Goal: Check status: Check status

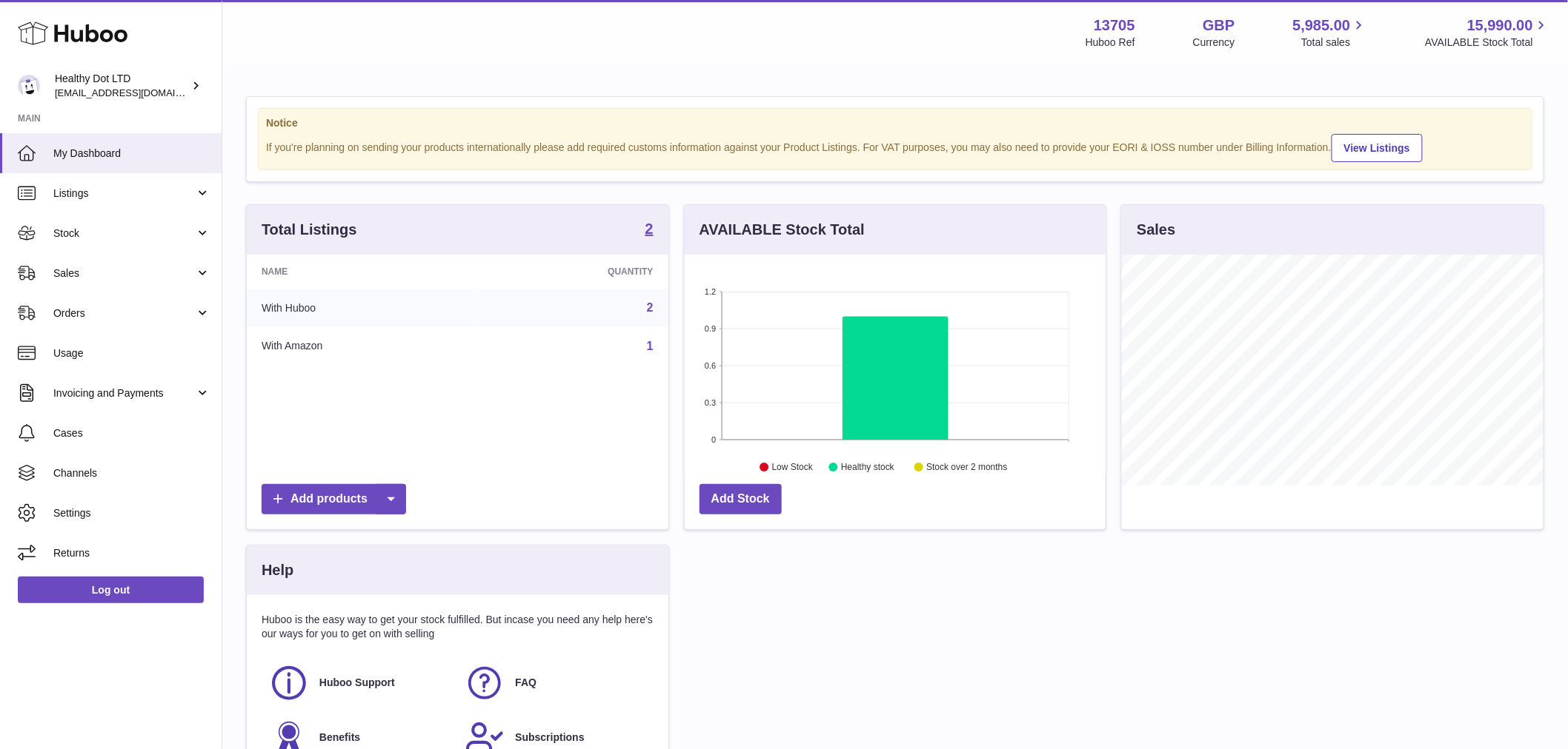
scroll to position [231, 421]
click at [103, 235] on span "Stock" at bounding box center [123, 234] width 141 height 14
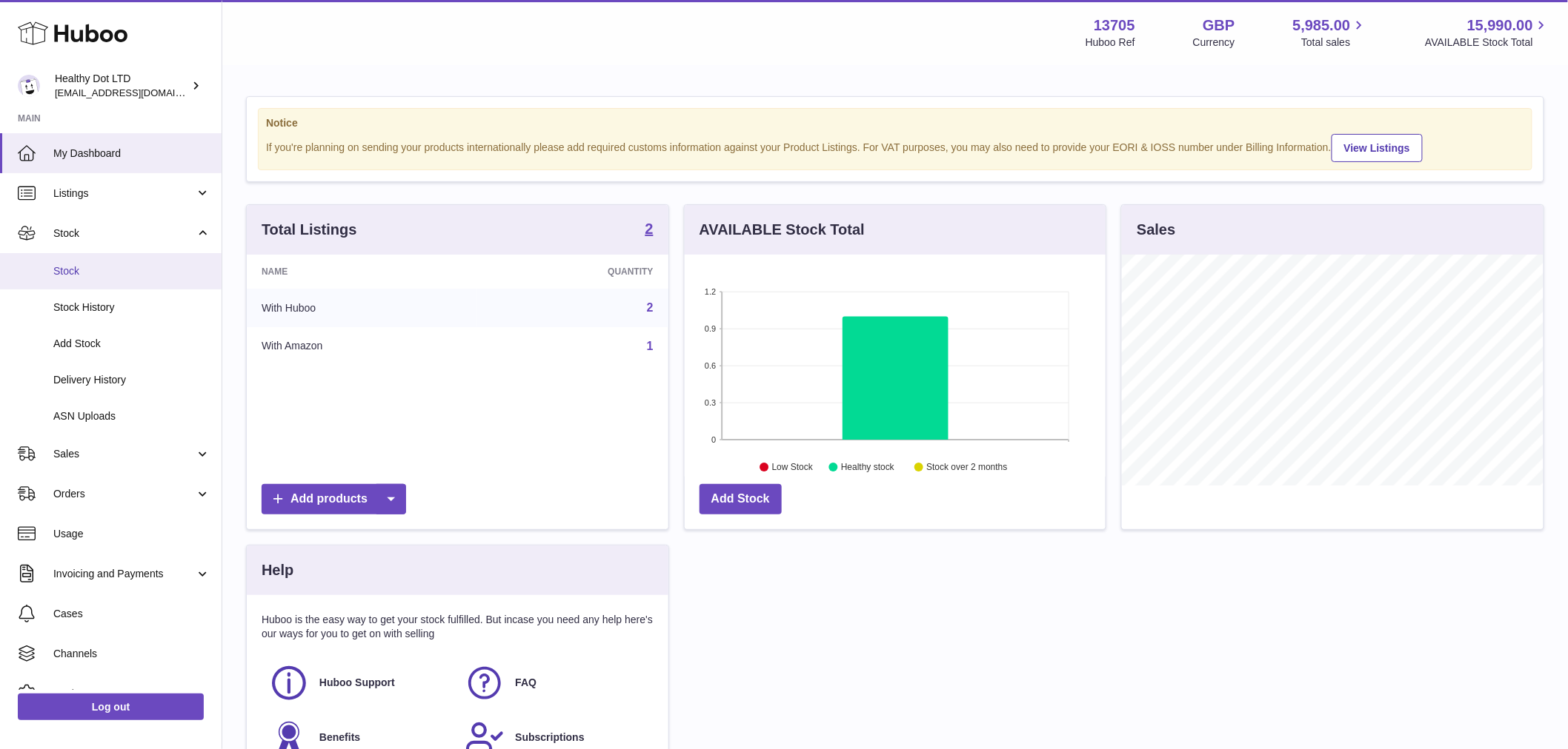
click at [113, 283] on link "Stock" at bounding box center [111, 271] width 222 height 36
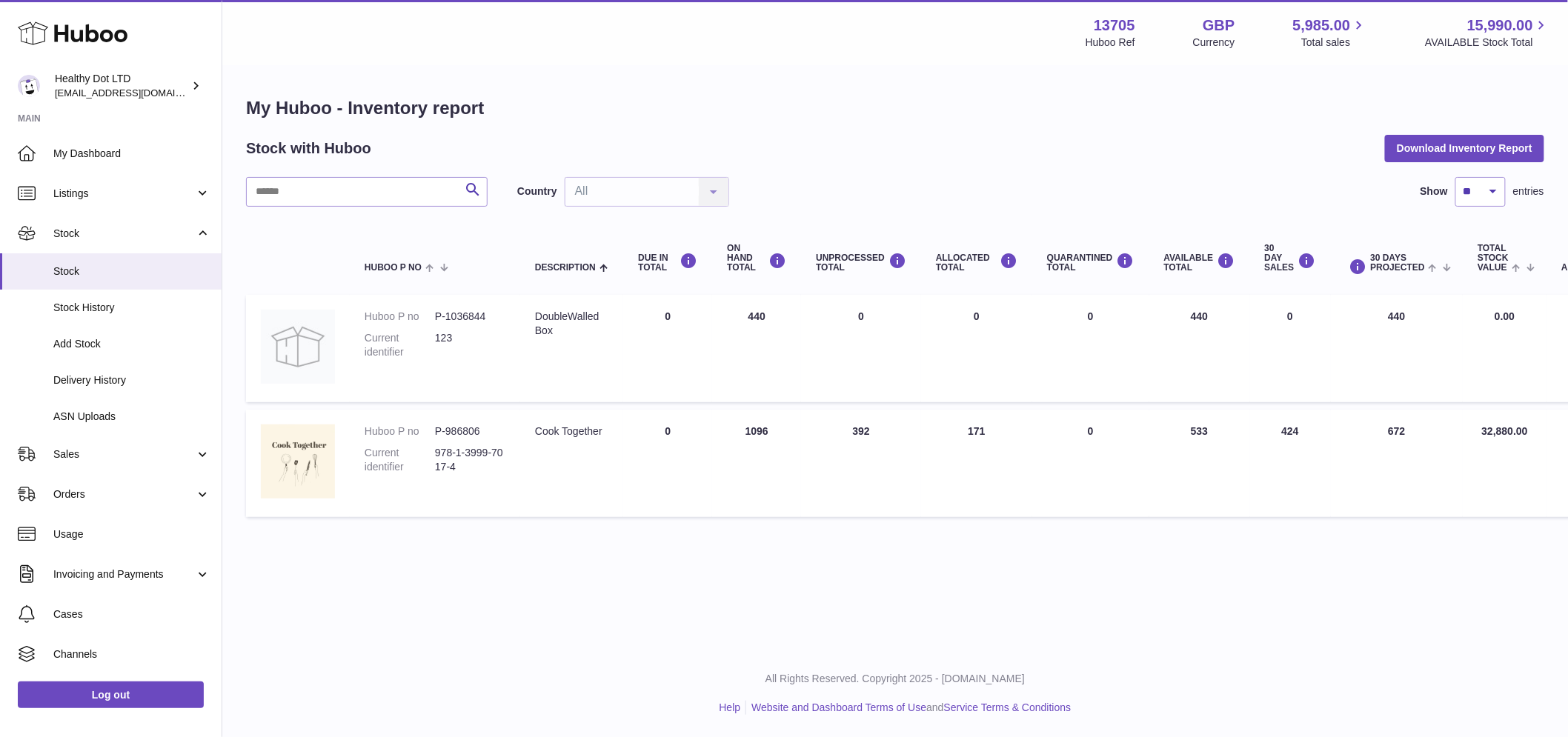
click at [868, 425] on td "UNPROCESSED Total 392" at bounding box center [860, 463] width 120 height 107
click at [841, 275] on th "UNPROCESSED Total" at bounding box center [860, 259] width 120 height 59
click at [845, 277] on th "UNPROCESSED Total" at bounding box center [860, 259] width 120 height 59
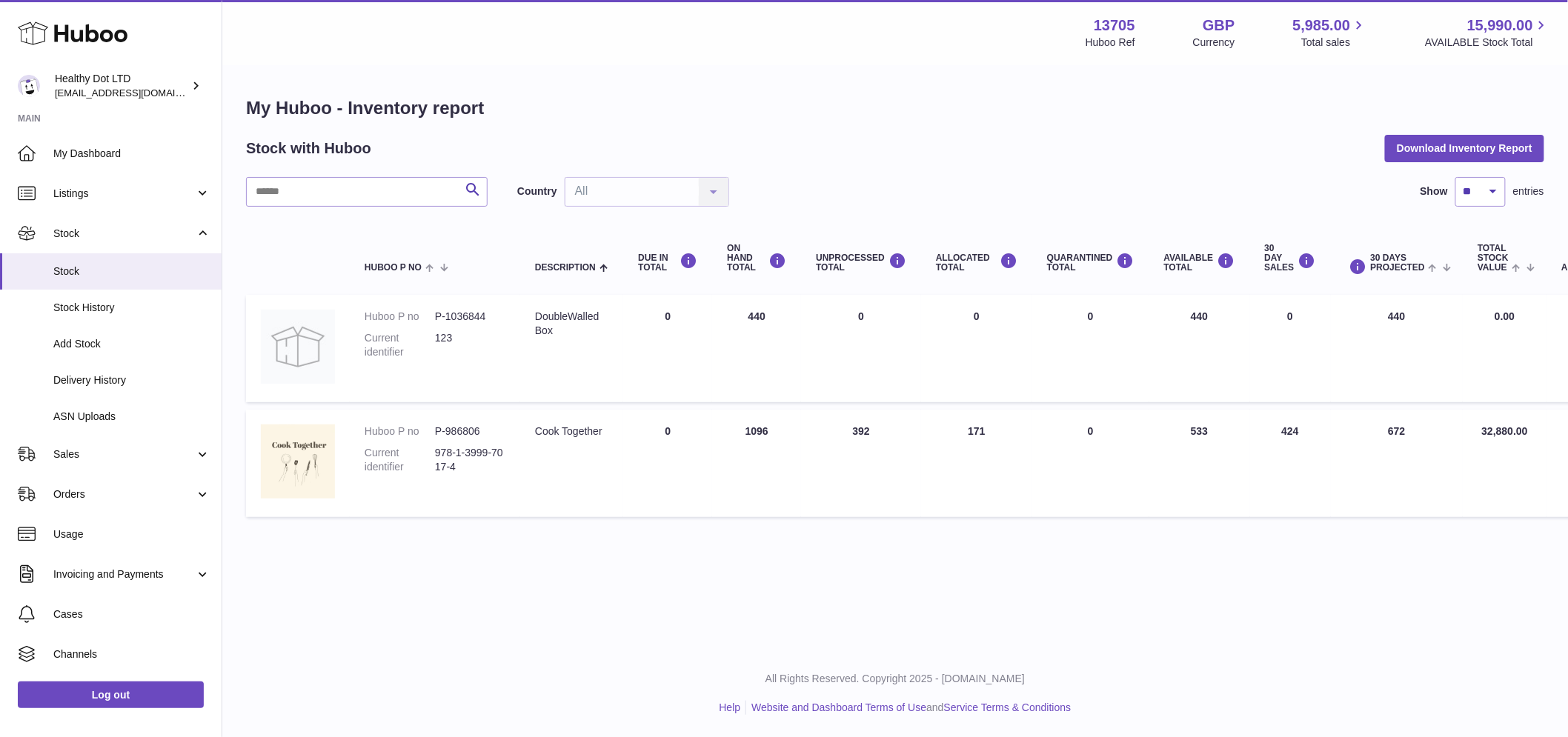
click at [852, 423] on td "UNPROCESSED Total 392" at bounding box center [860, 463] width 120 height 107
click at [853, 424] on td "UNPROCESSED Total 392" at bounding box center [860, 463] width 120 height 107
drag, startPoint x: 853, startPoint y: 424, endPoint x: 847, endPoint y: 321, distance: 103.2
click at [855, 412] on td "UNPROCESSED Total 392" at bounding box center [860, 463] width 120 height 107
click at [96, 381] on span "Delivery History" at bounding box center [131, 381] width 157 height 14
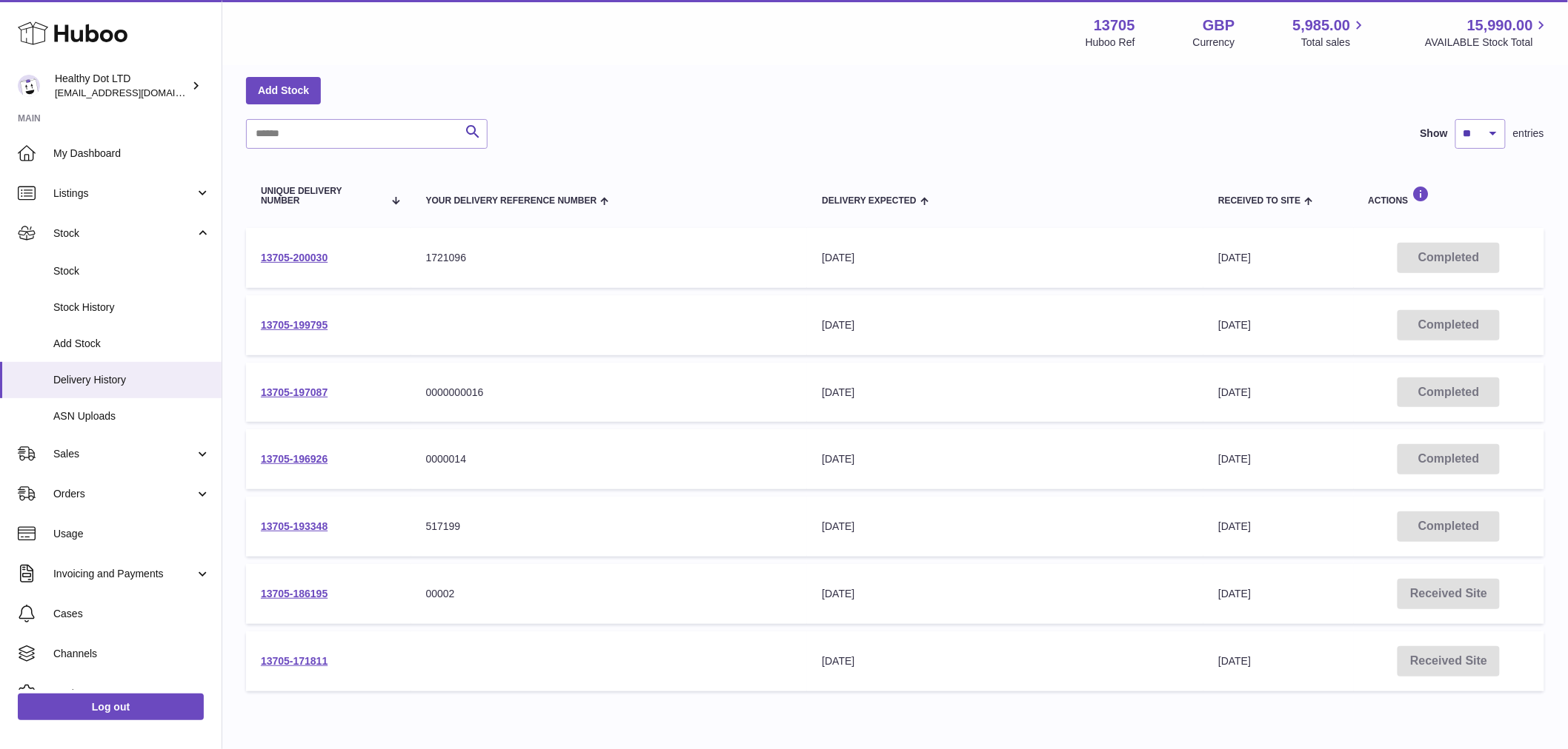
scroll to position [131, 0]
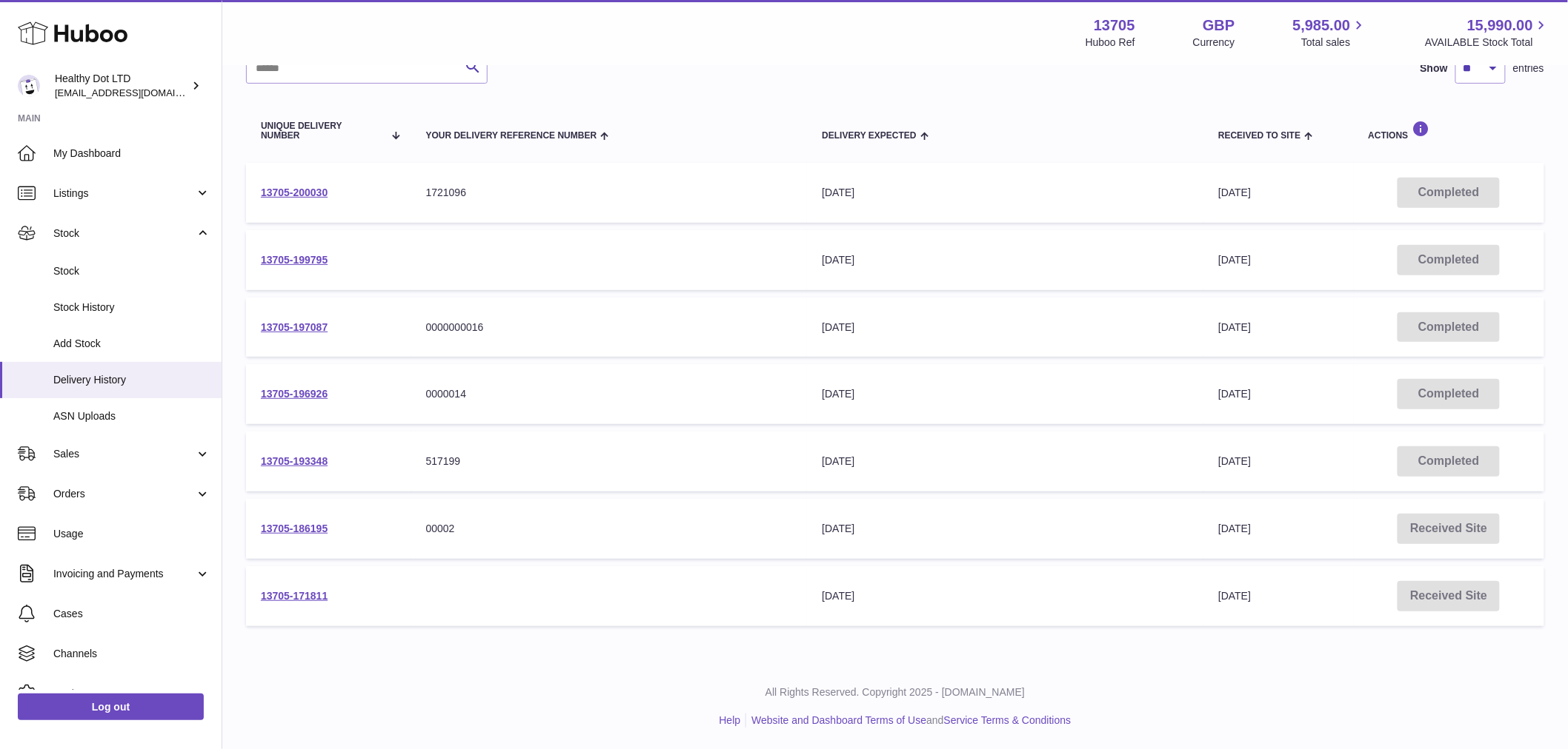
click at [1249, 594] on span "21st Jun 2024" at bounding box center [1234, 596] width 32 height 12
click at [1250, 526] on span "6th Jan 2025" at bounding box center [1234, 528] width 32 height 12
click at [1250, 526] on span "[DATE]" at bounding box center [1234, 528] width 32 height 12
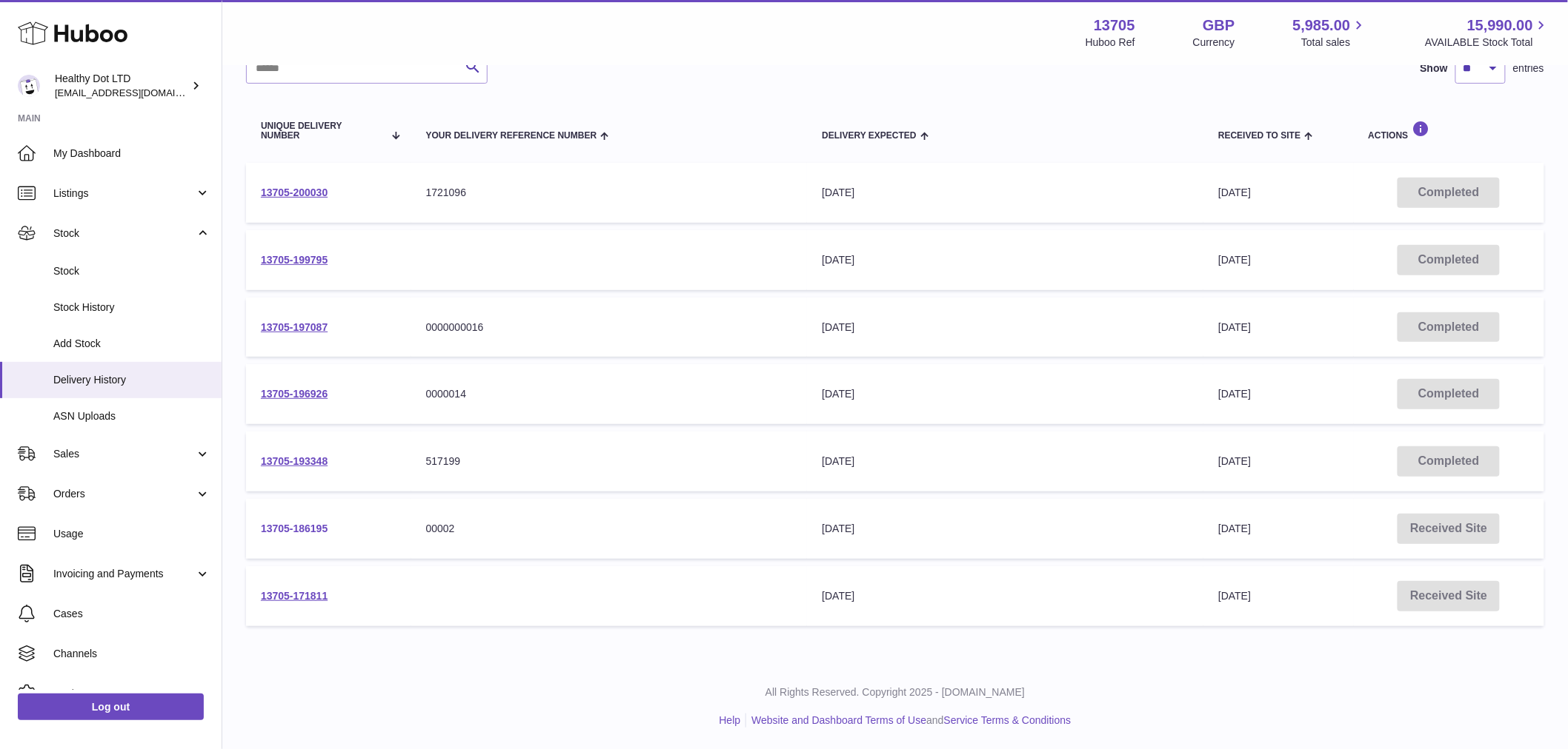
click at [309, 531] on link "13705-186195" at bounding box center [295, 528] width 67 height 12
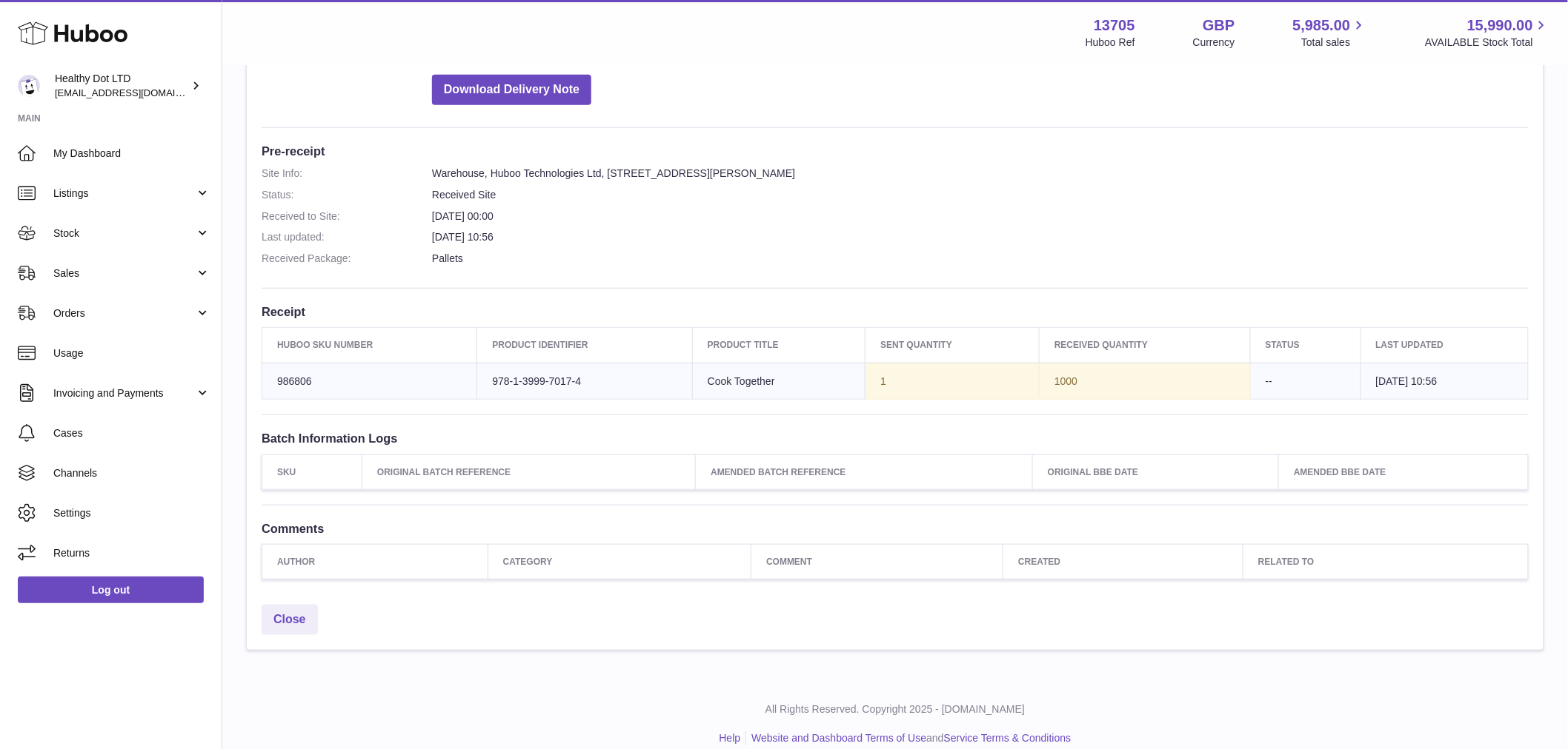
scroll to position [329, 0]
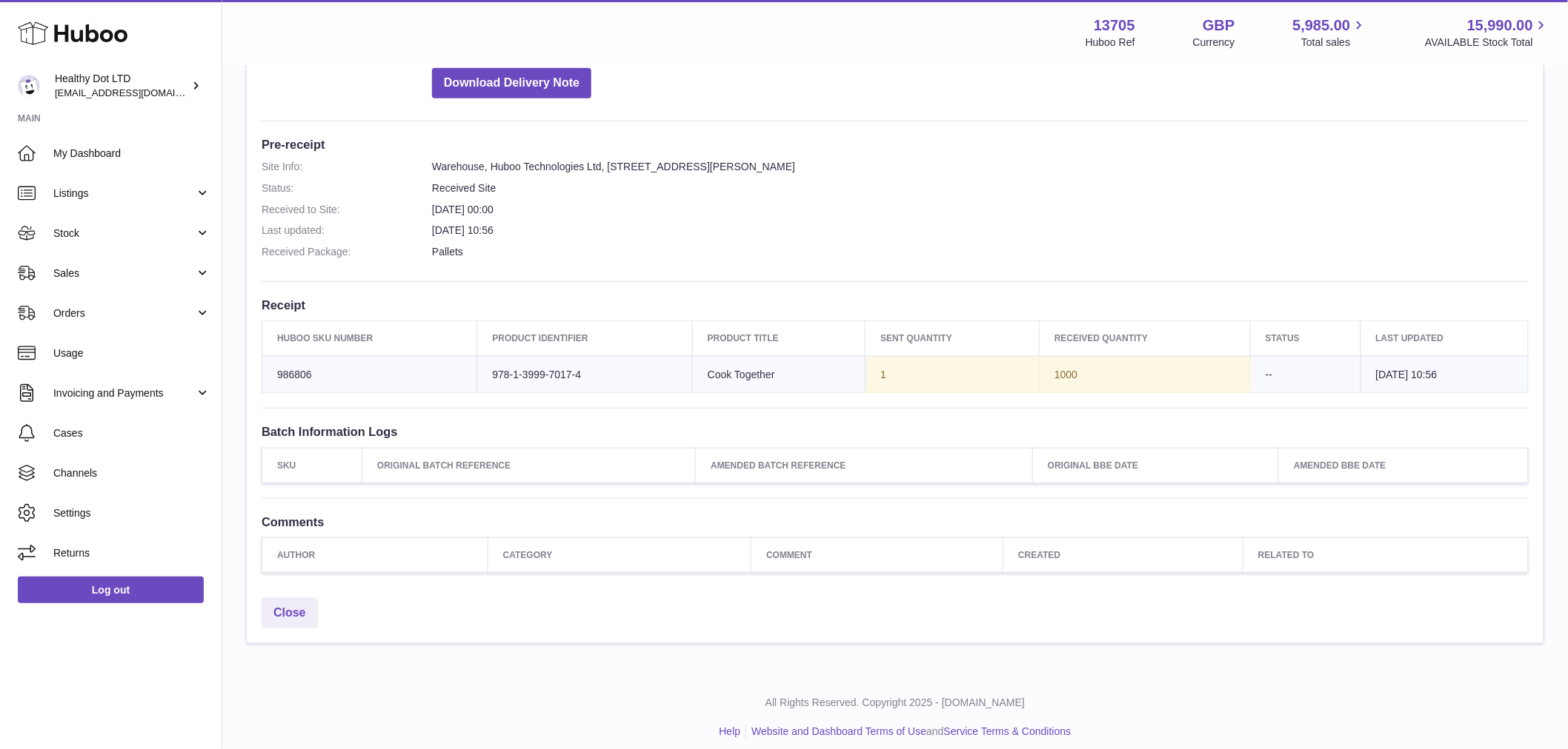
click at [1134, 385] on td "1000" at bounding box center [1145, 374] width 211 height 37
click at [303, 613] on link "Close" at bounding box center [289, 614] width 57 height 31
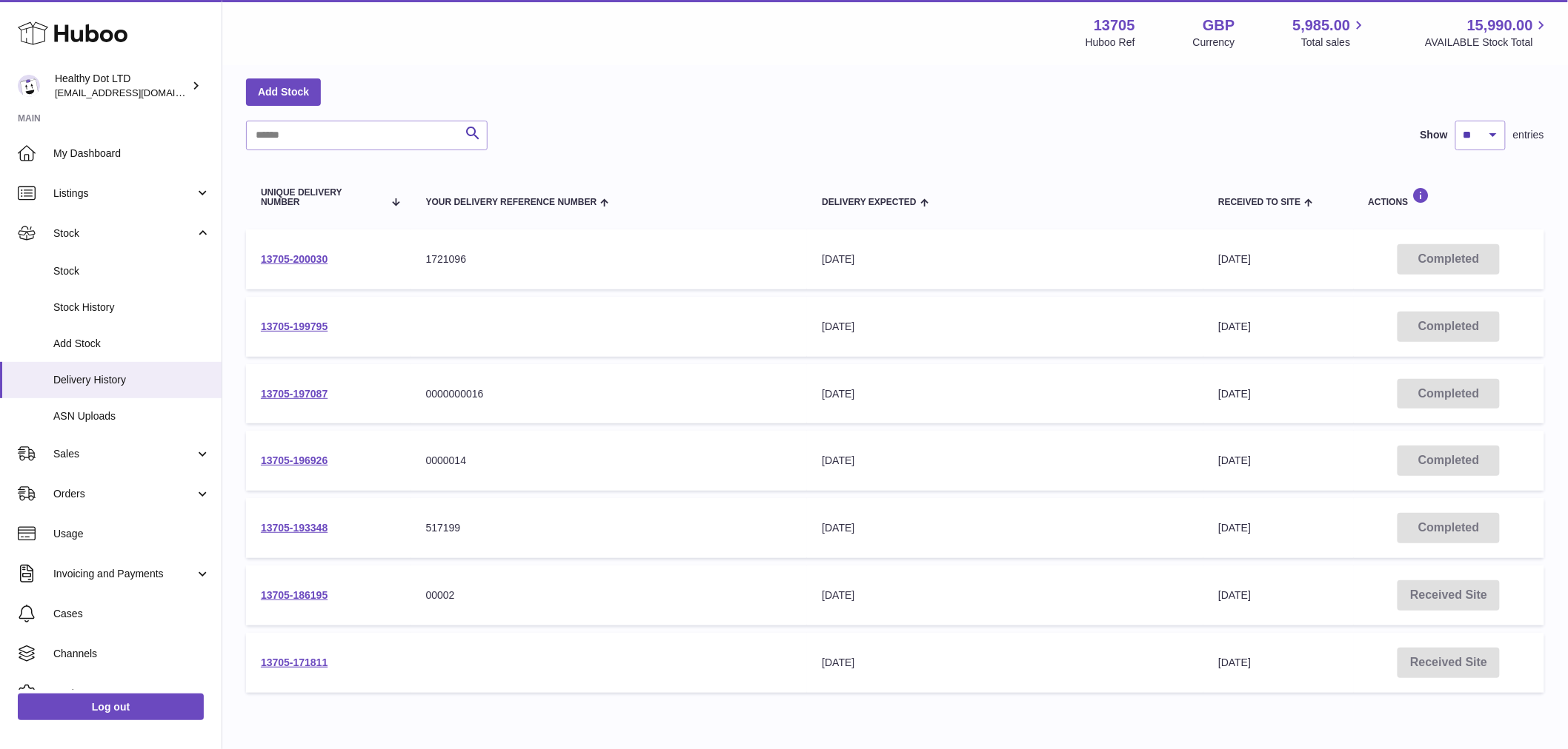
scroll to position [131, 0]
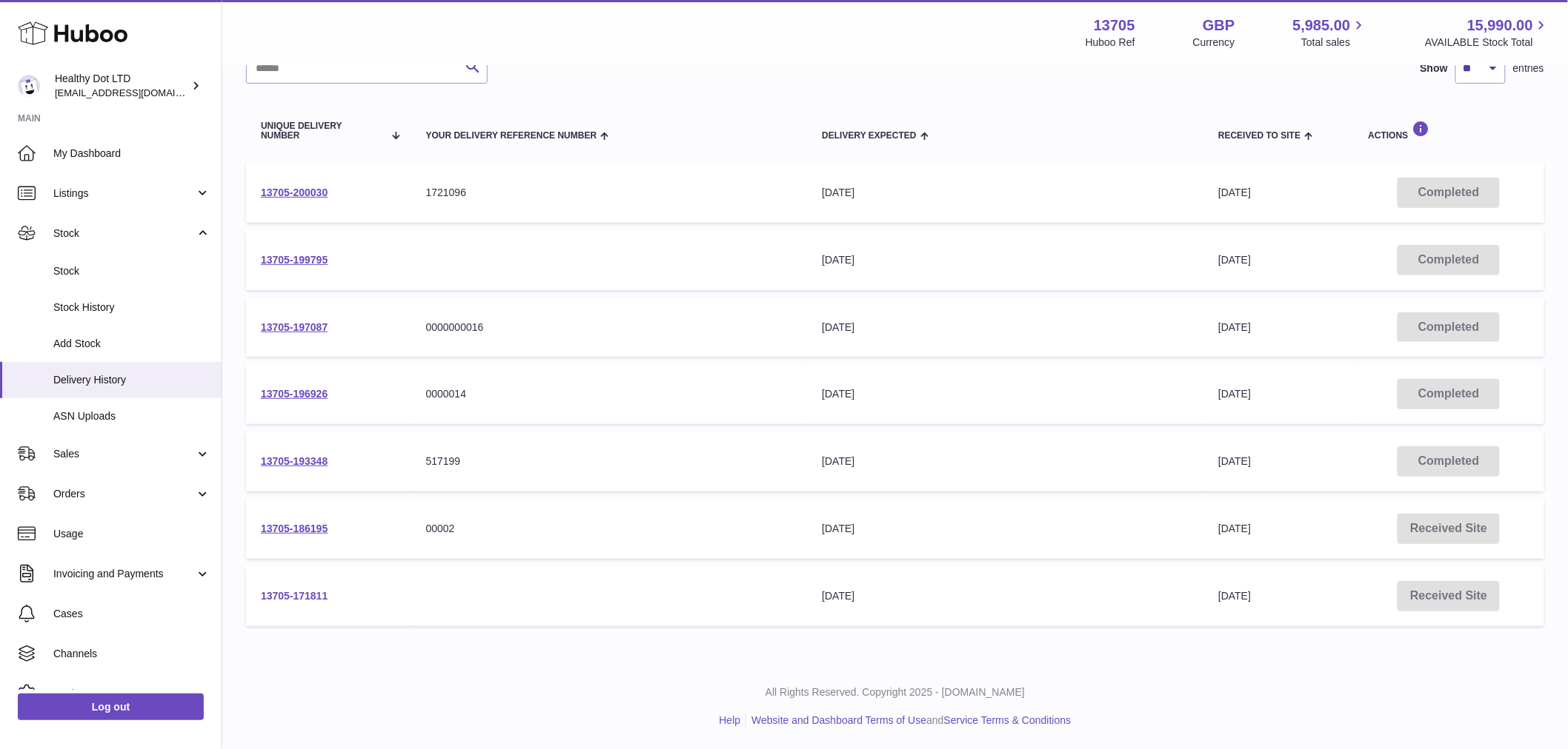
click at [300, 591] on link "13705-171811" at bounding box center [295, 596] width 67 height 12
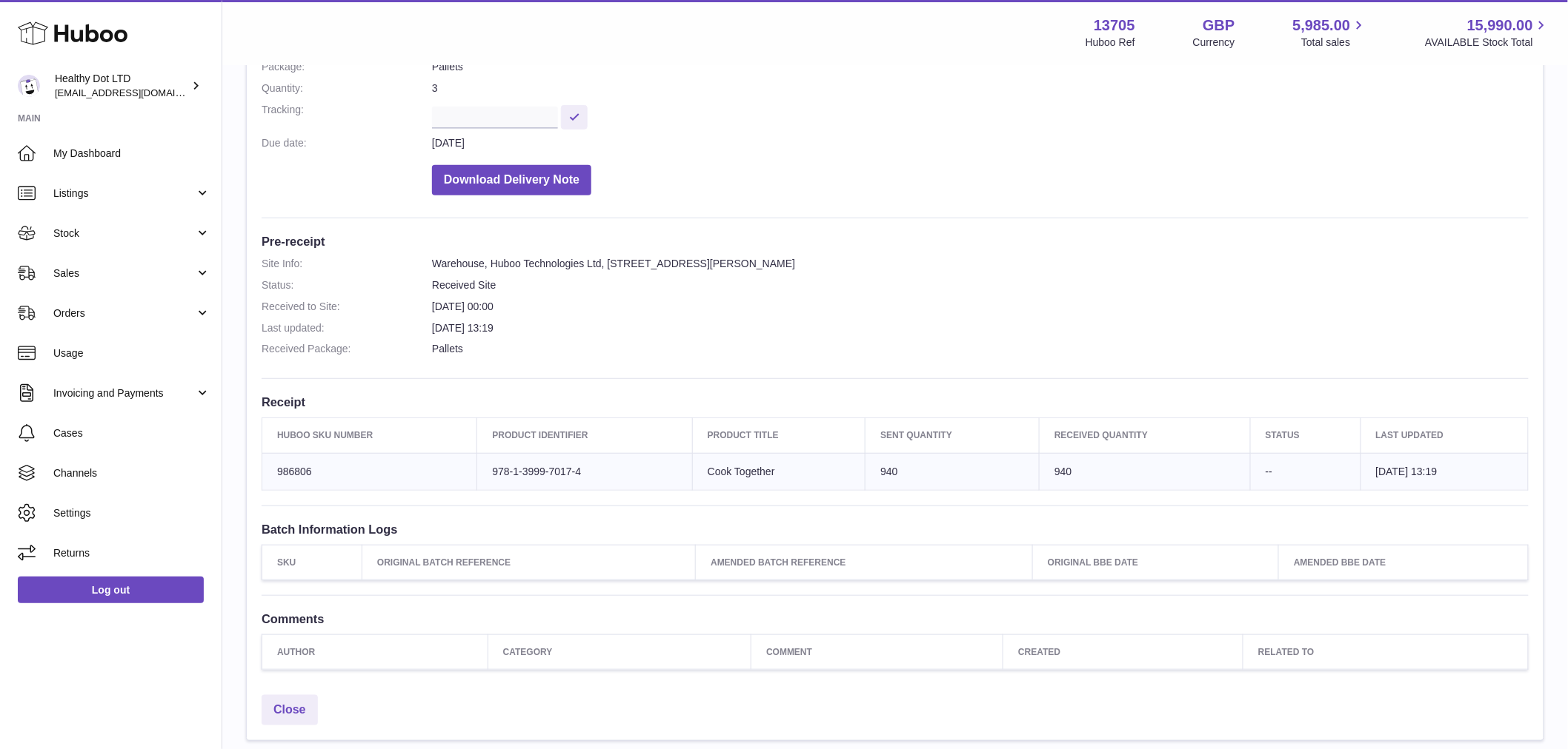
scroll to position [320, 0]
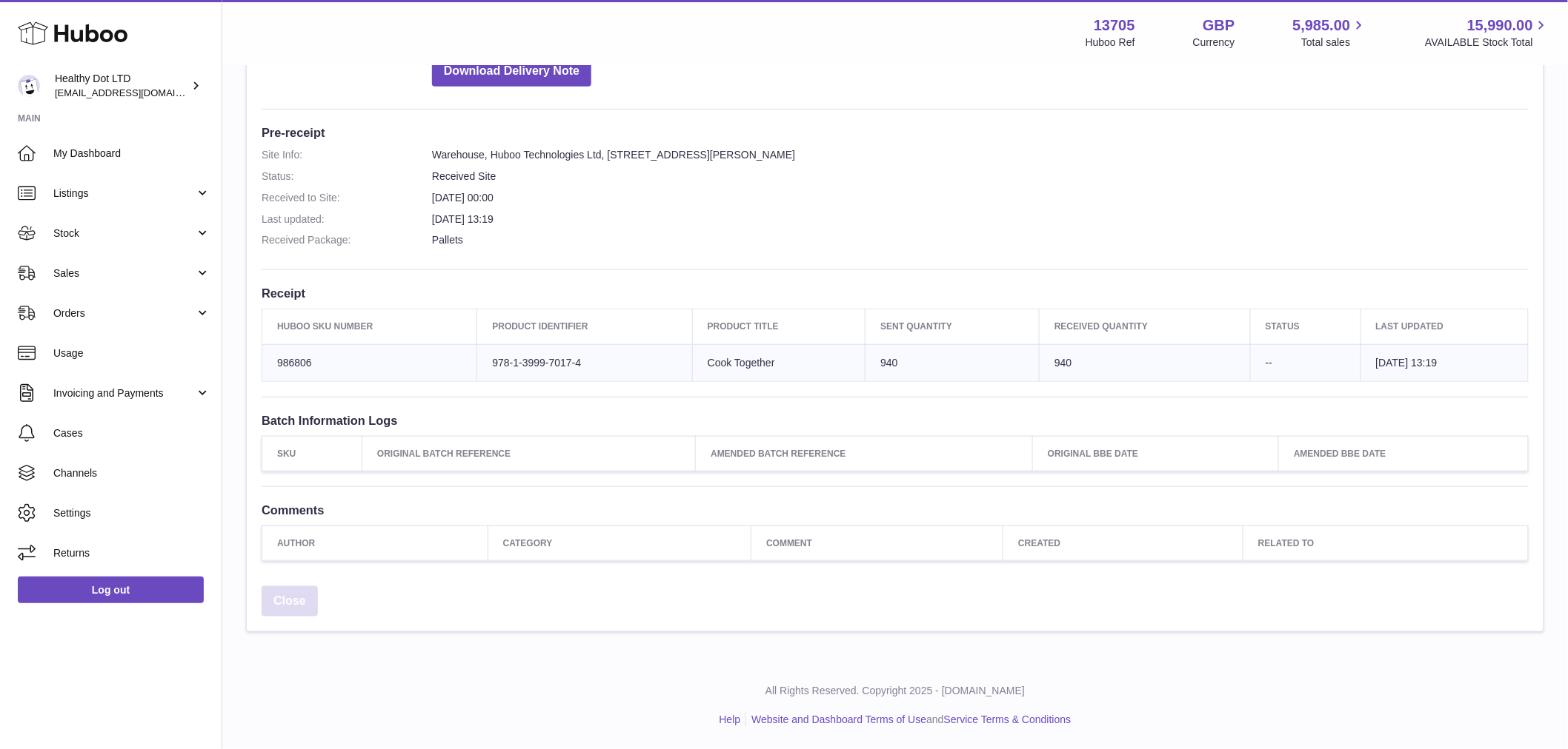
click at [295, 615] on link "Close" at bounding box center [289, 601] width 57 height 31
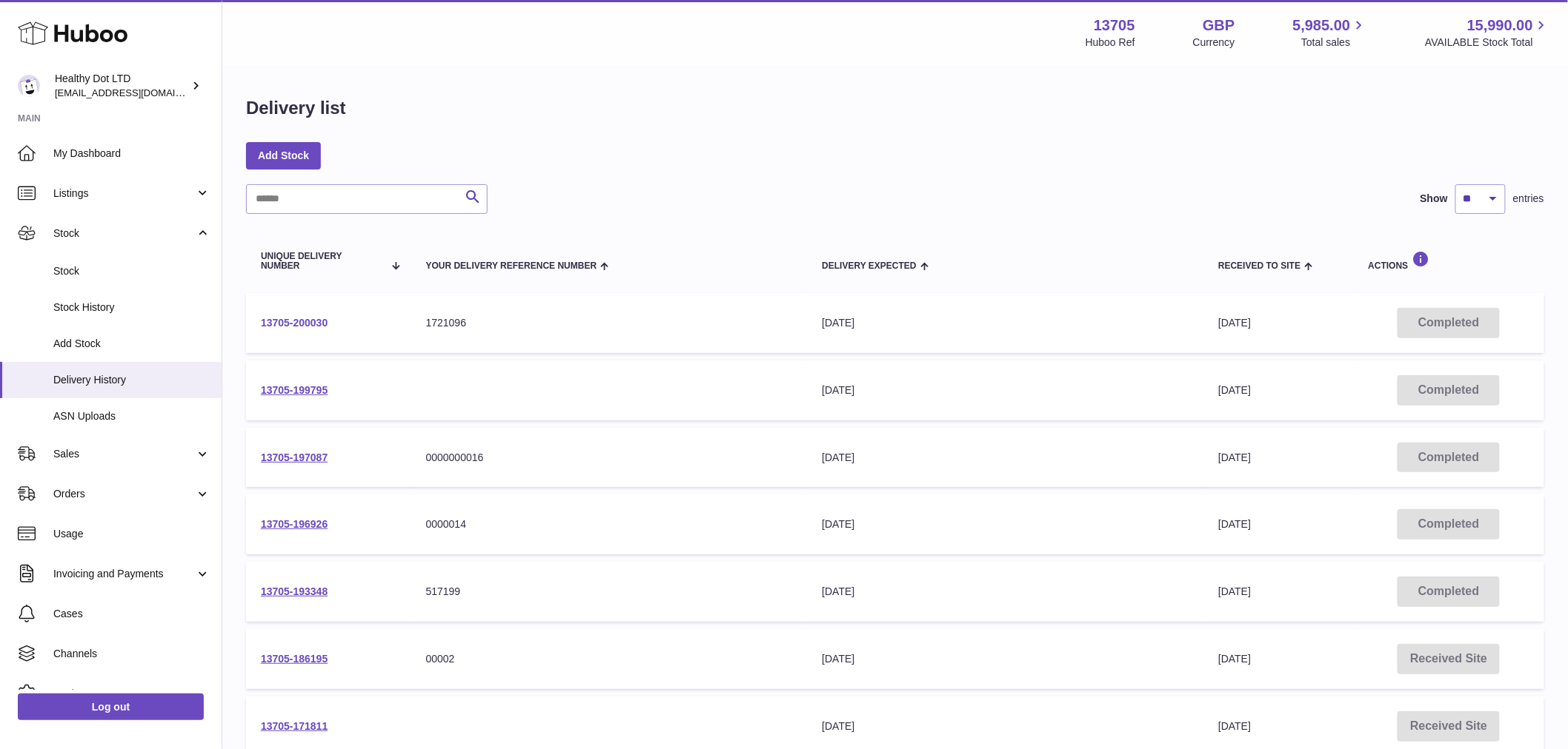
click at [321, 328] on link "13705-200030" at bounding box center [295, 322] width 67 height 12
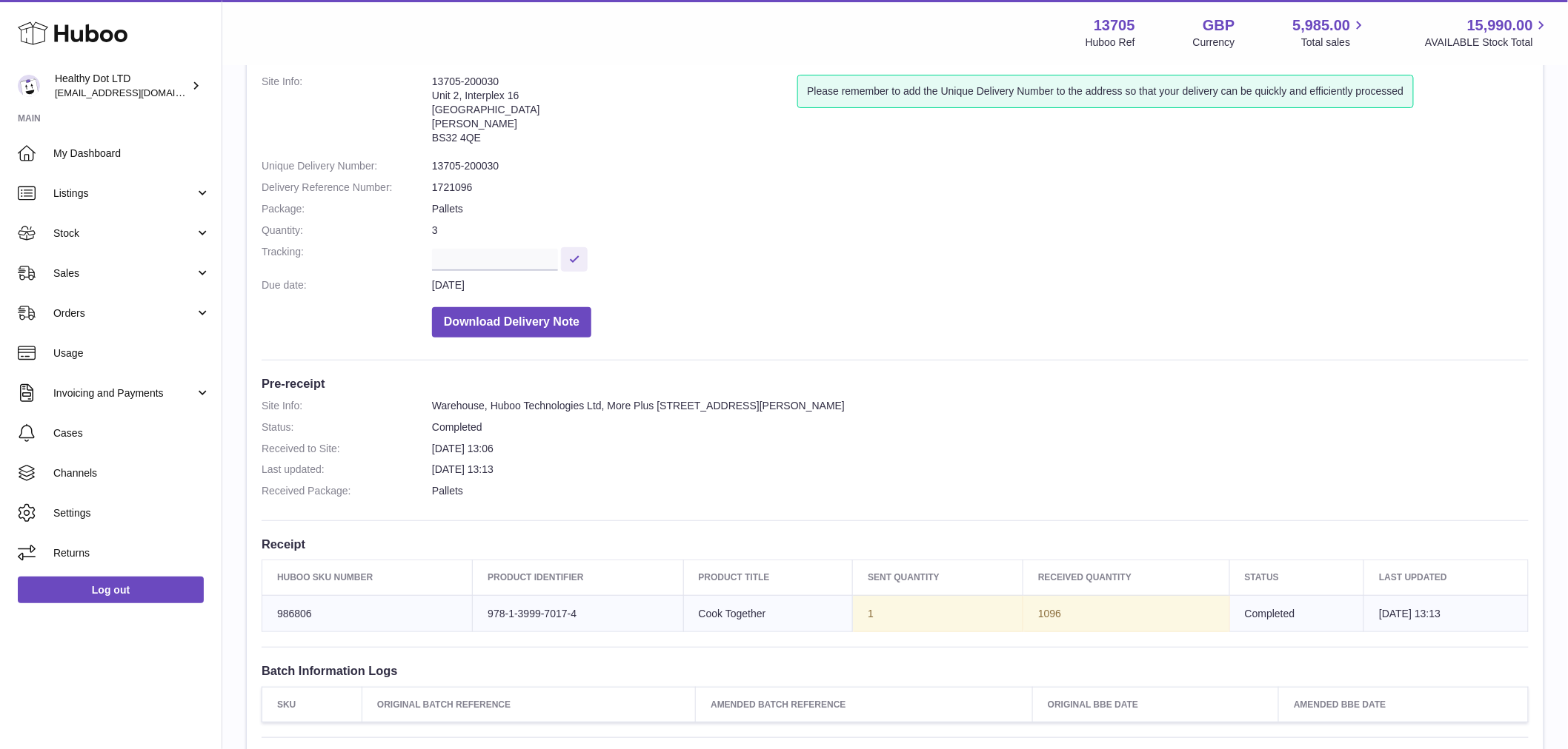
scroll to position [247, 0]
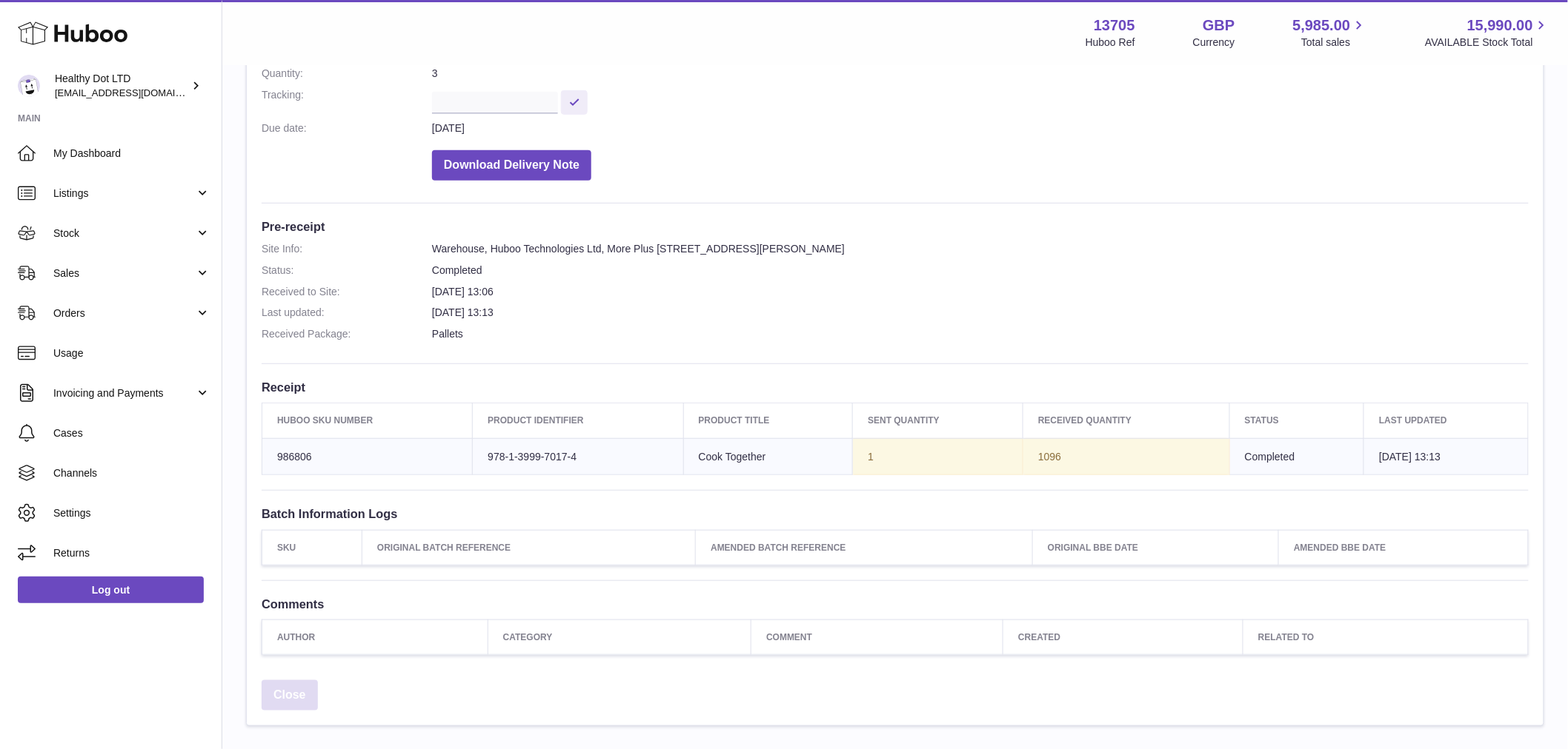
click at [301, 687] on link "Close" at bounding box center [289, 696] width 57 height 31
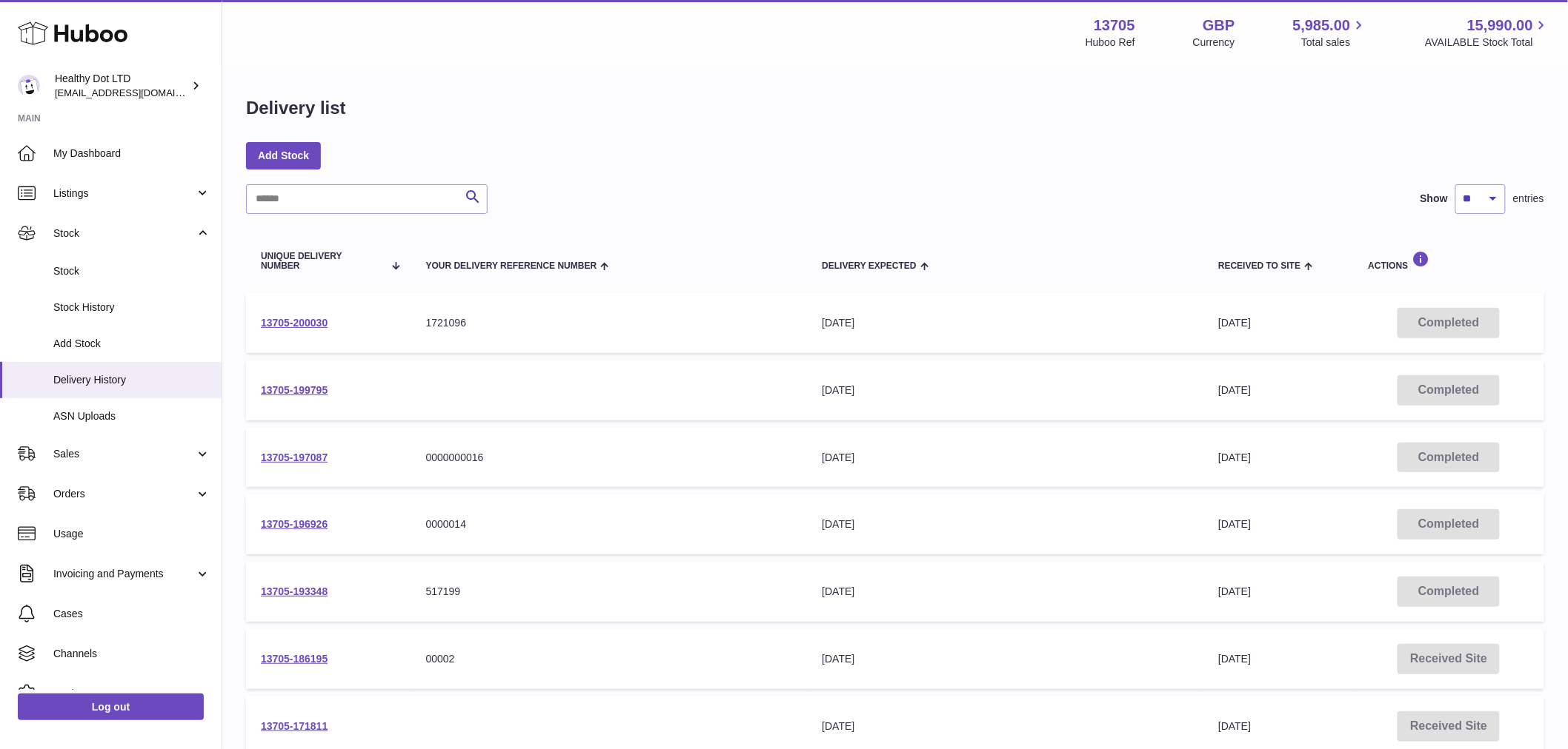
click at [309, 390] on link "13705-199795" at bounding box center [295, 390] width 67 height 12
click at [303, 386] on link "13705-199795" at bounding box center [295, 390] width 67 height 12
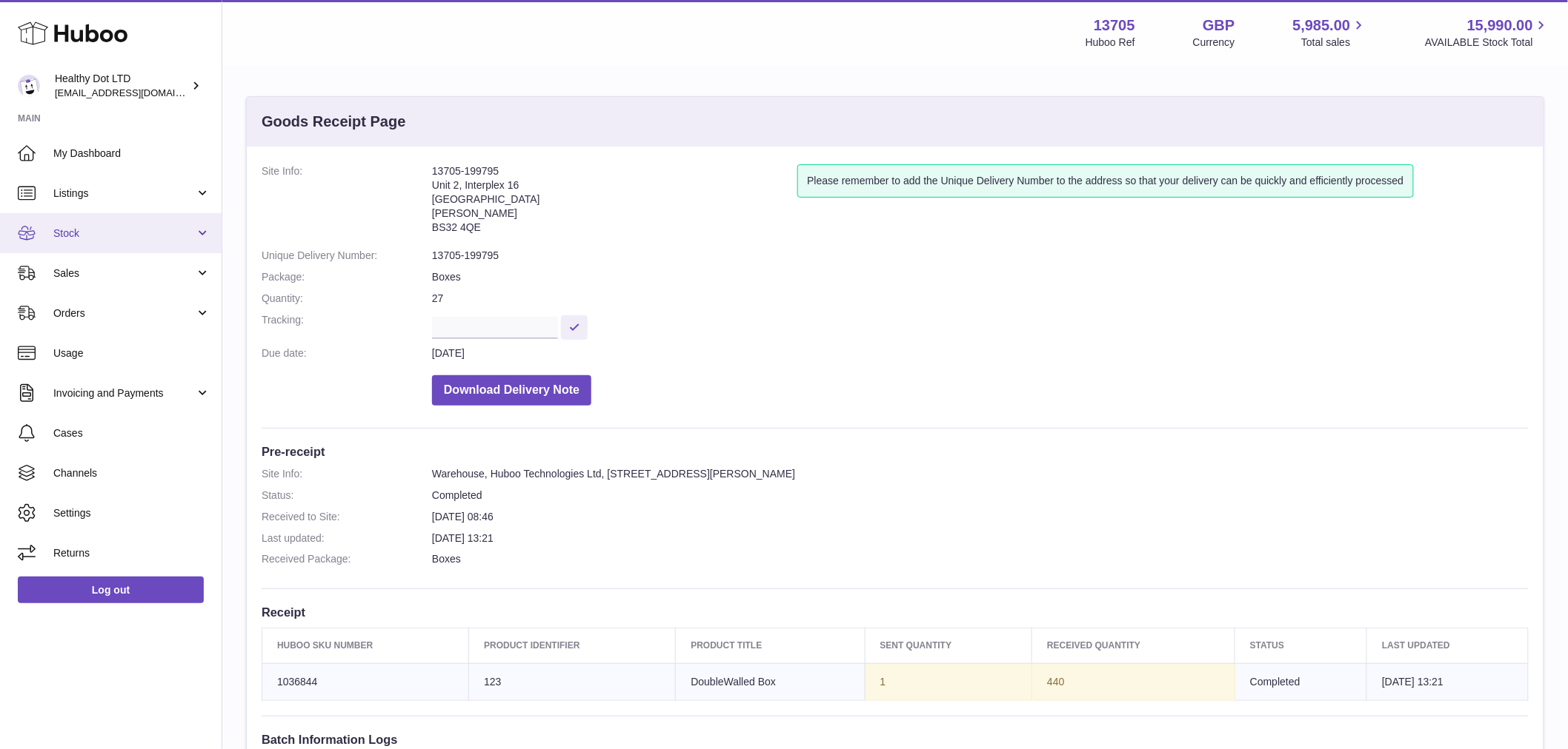
click at [98, 231] on span "Stock" at bounding box center [123, 234] width 141 height 14
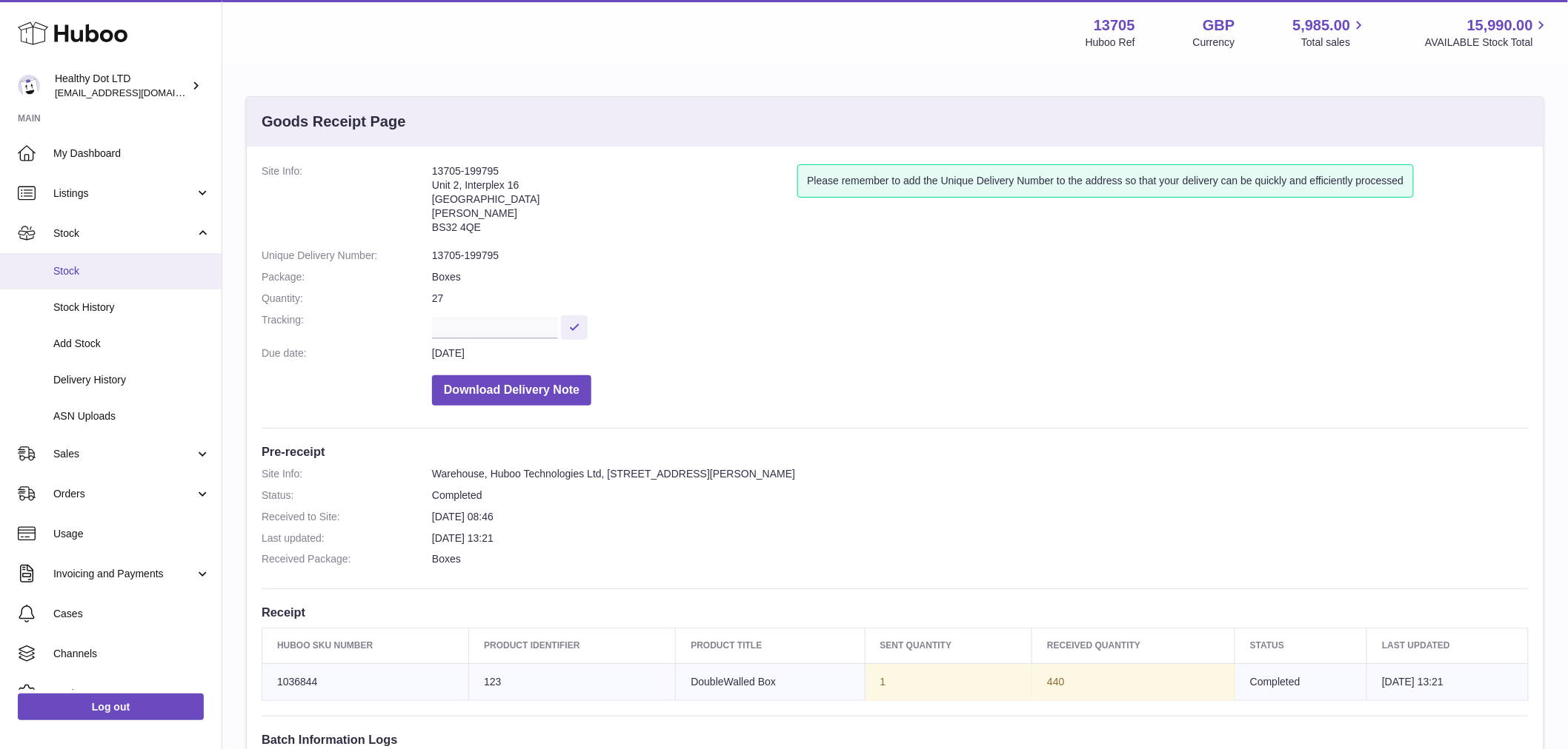
click at [90, 282] on link "Stock" at bounding box center [111, 271] width 222 height 36
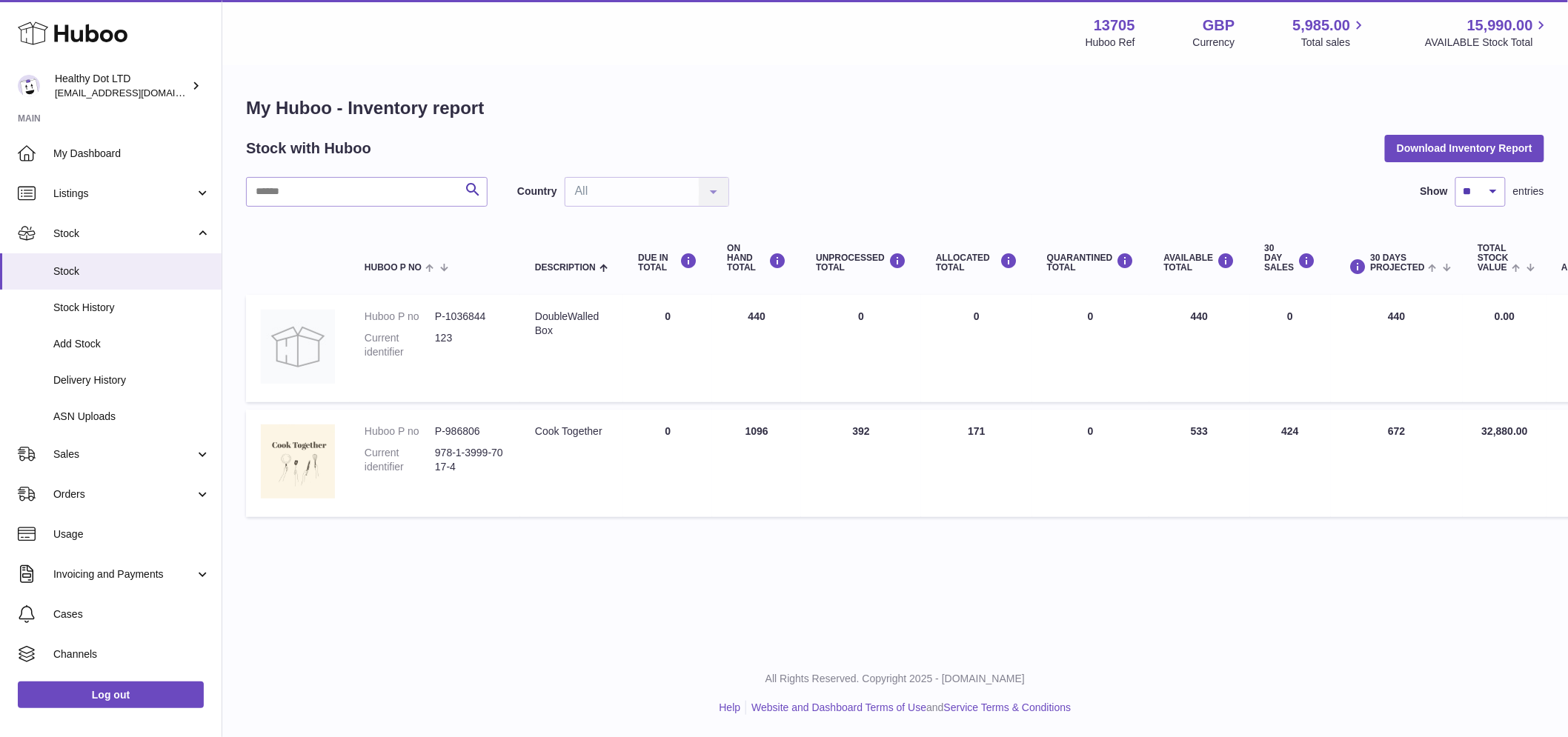
drag, startPoint x: 847, startPoint y: 269, endPoint x: 803, endPoint y: 255, distance: 46.2
click at [803, 255] on th "UNPROCESSED Total" at bounding box center [860, 259] width 120 height 59
click at [819, 264] on div "UNPROCESSED Total" at bounding box center [861, 262] width 90 height 20
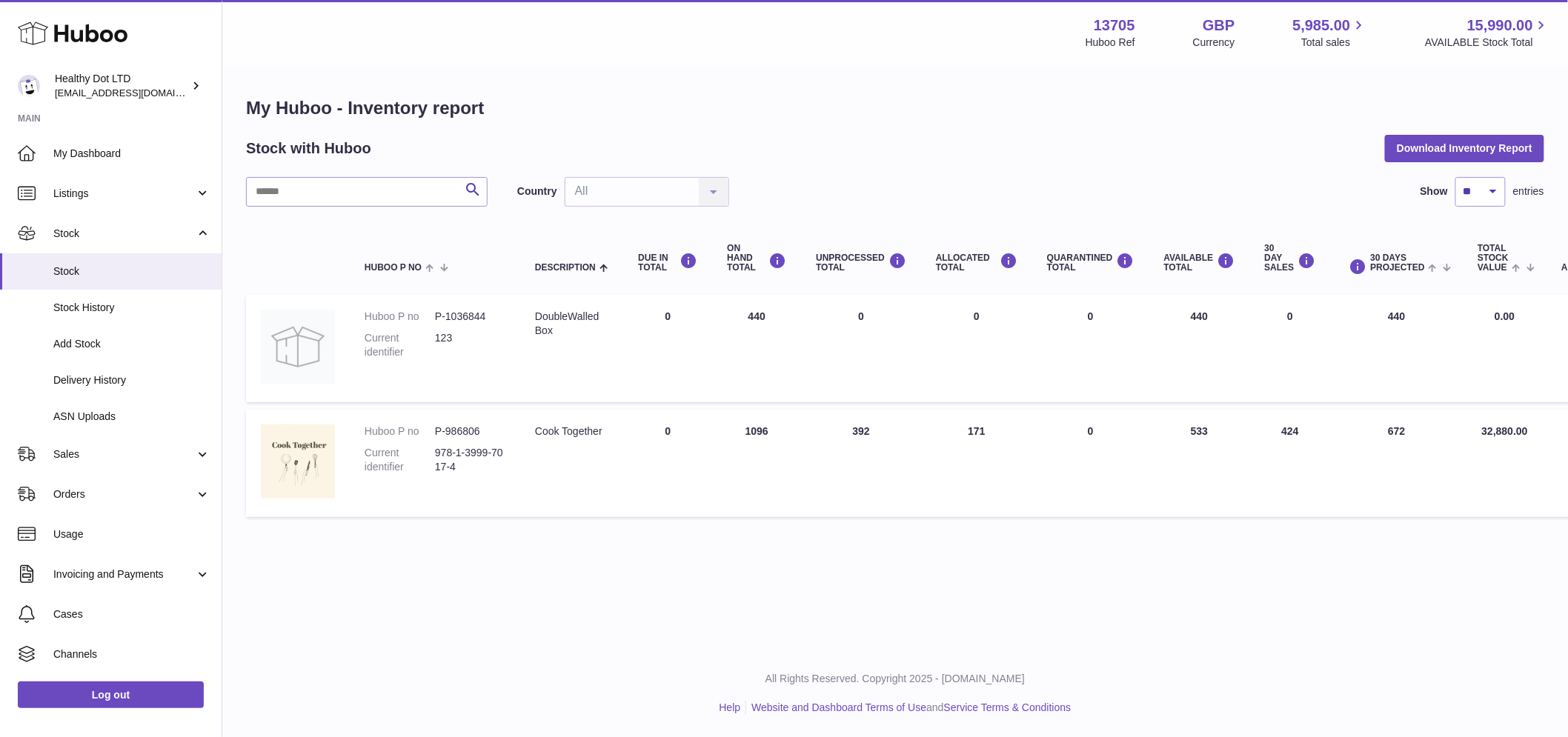
click at [819, 264] on div "UNPROCESSED Total" at bounding box center [861, 262] width 90 height 20
drag, startPoint x: 131, startPoint y: 450, endPoint x: 123, endPoint y: 465, distance: 17.0
click at [131, 452] on span "Sales" at bounding box center [123, 455] width 141 height 14
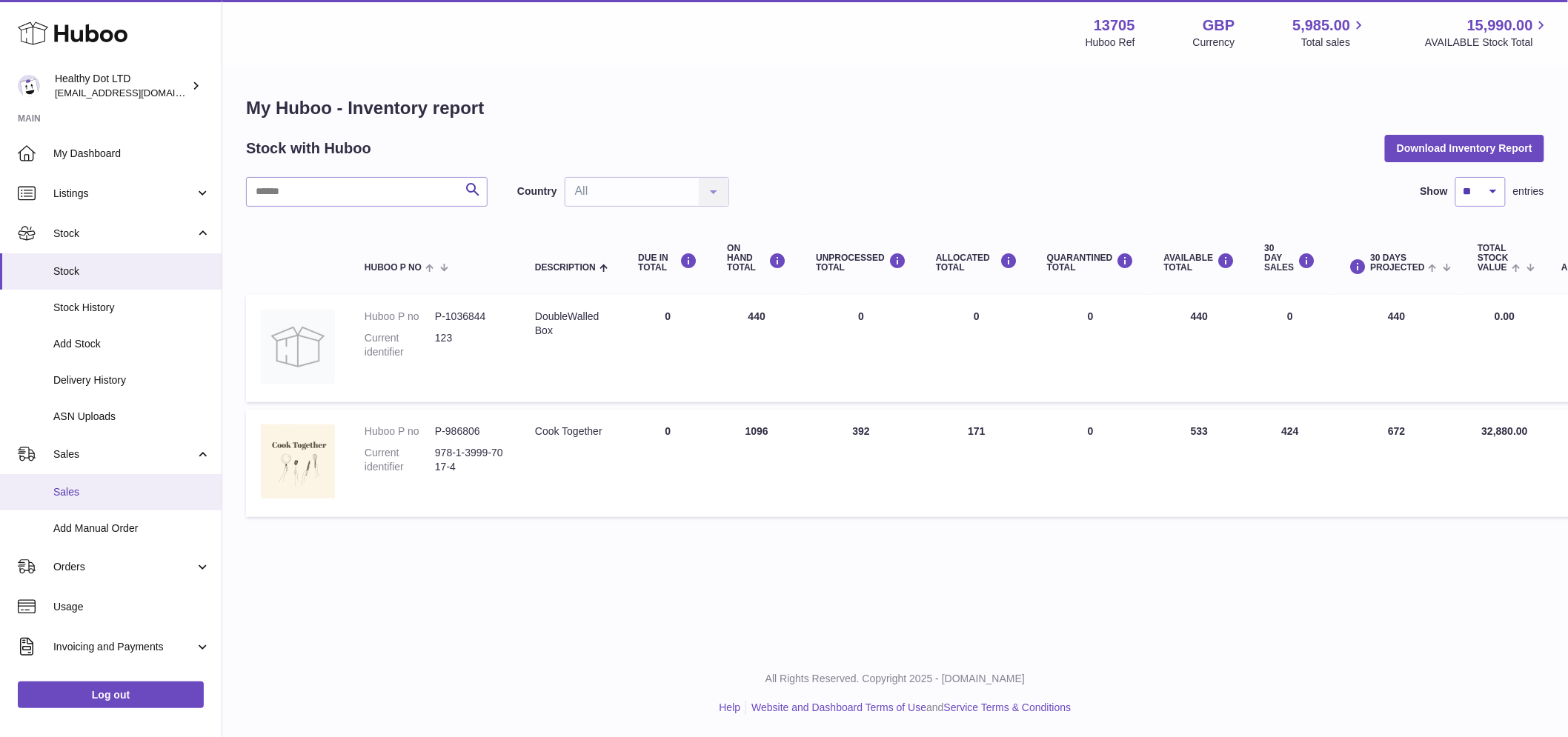
click at [78, 475] on link "Sales" at bounding box center [111, 492] width 222 height 36
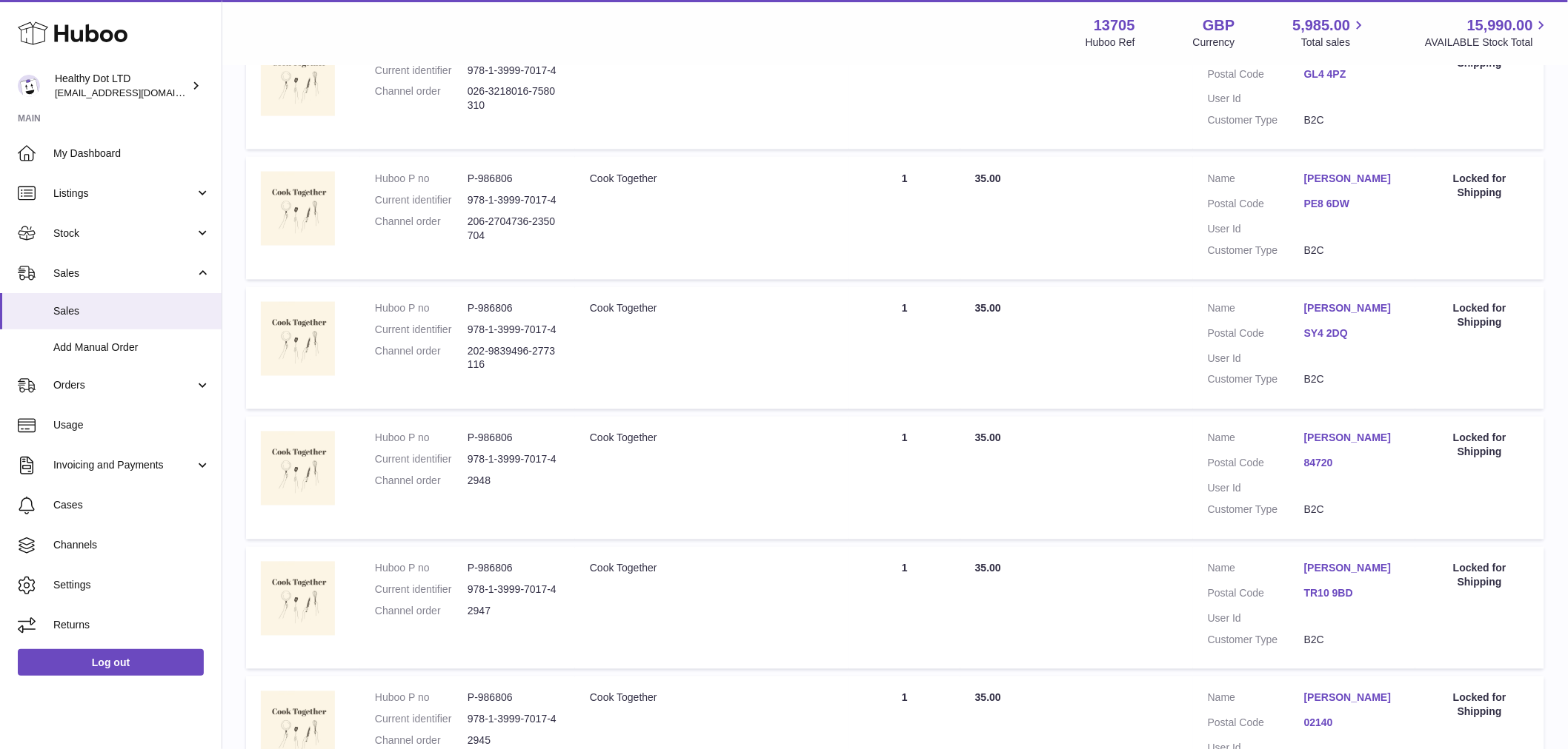
scroll to position [1105, 0]
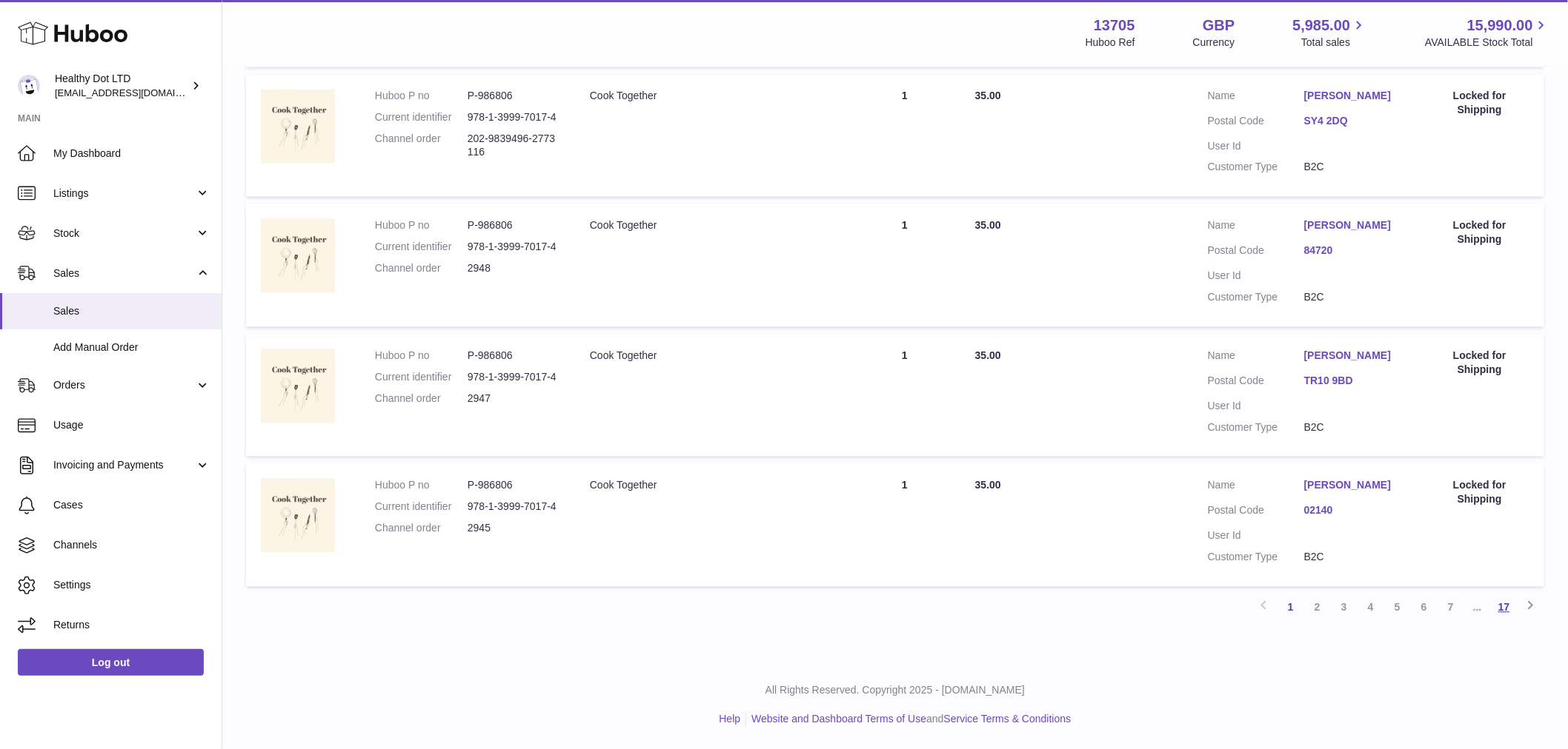
click at [1505, 616] on link "17" at bounding box center [1504, 609] width 27 height 27
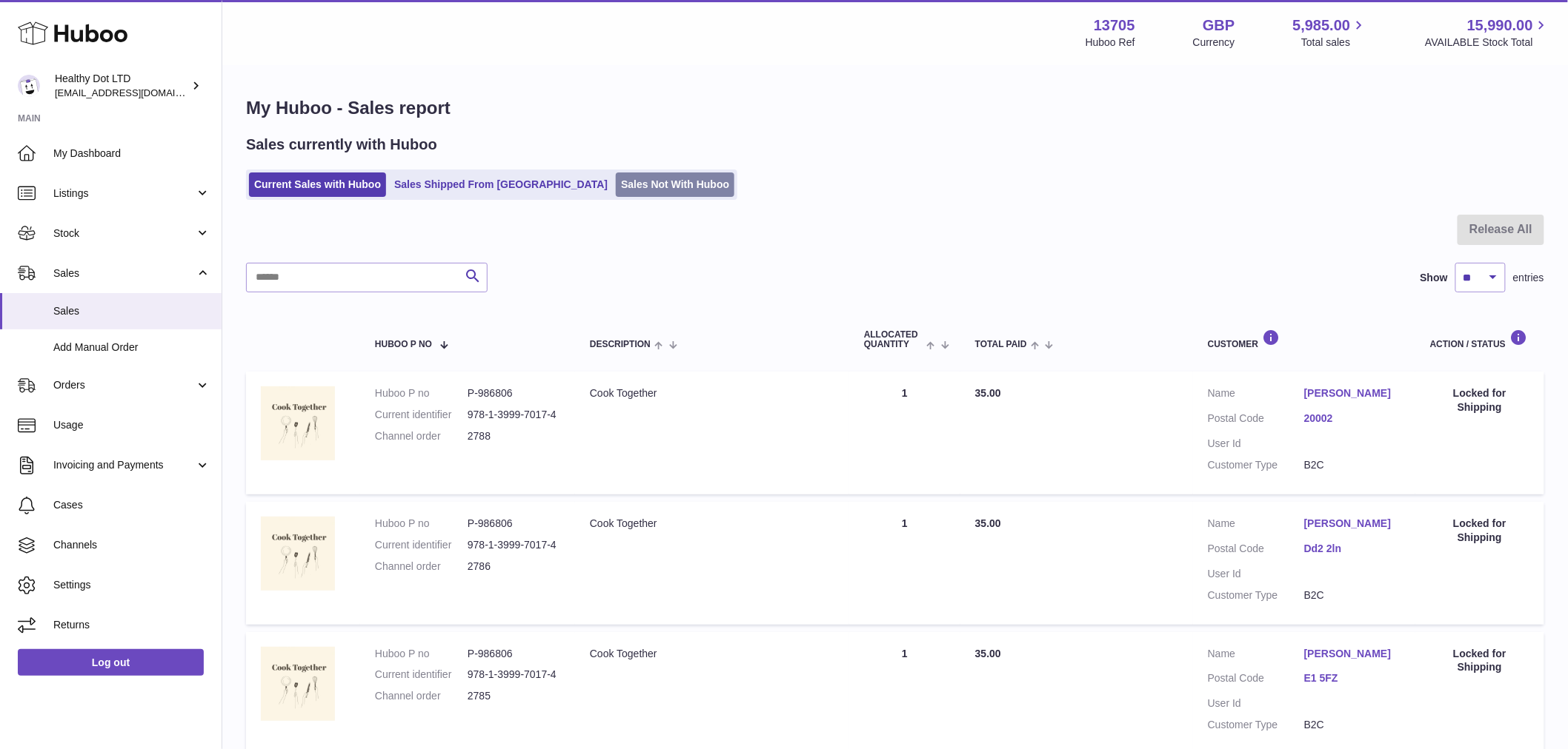
click at [646, 185] on link "Sales Not With Huboo" at bounding box center [675, 185] width 119 height 24
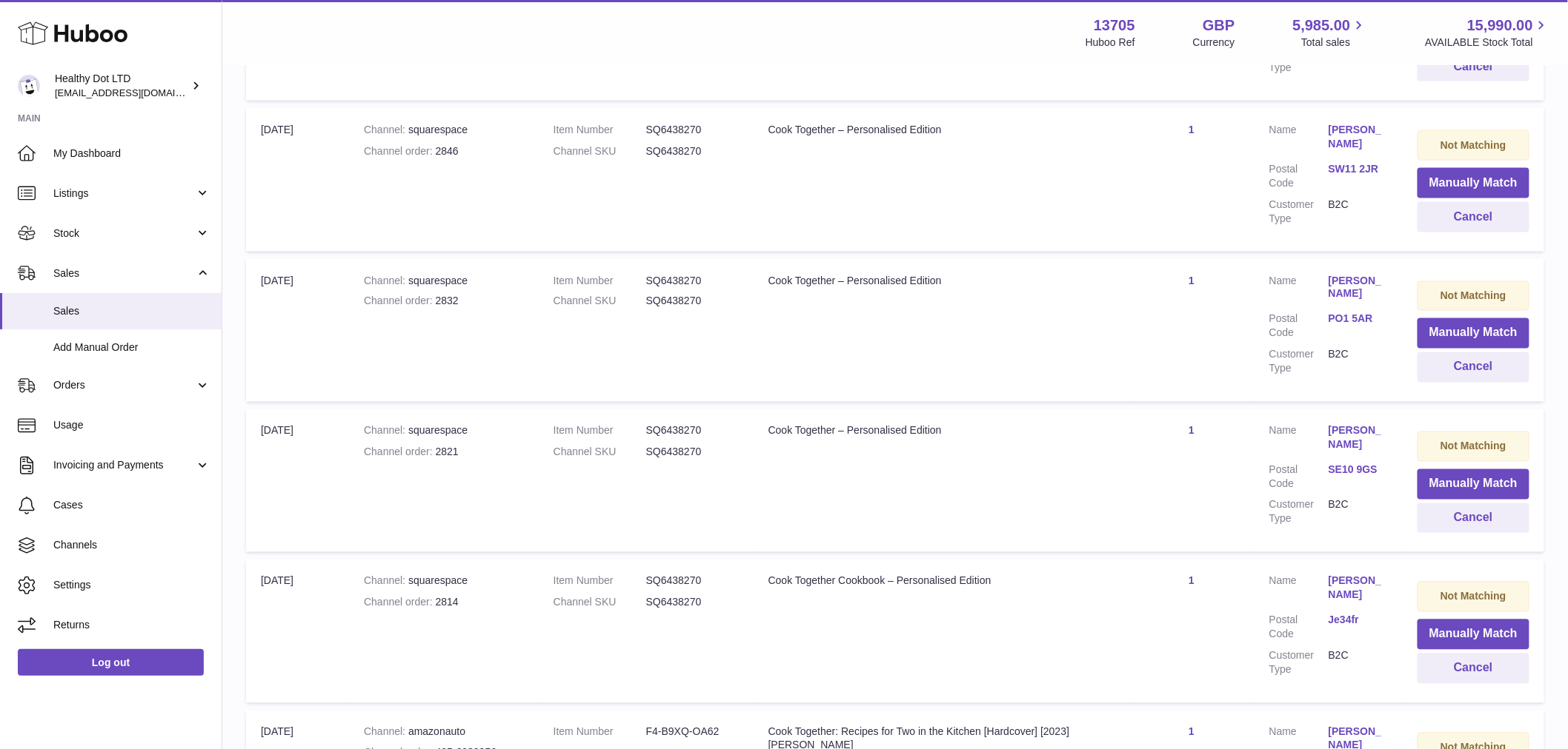
scroll to position [1297, 0]
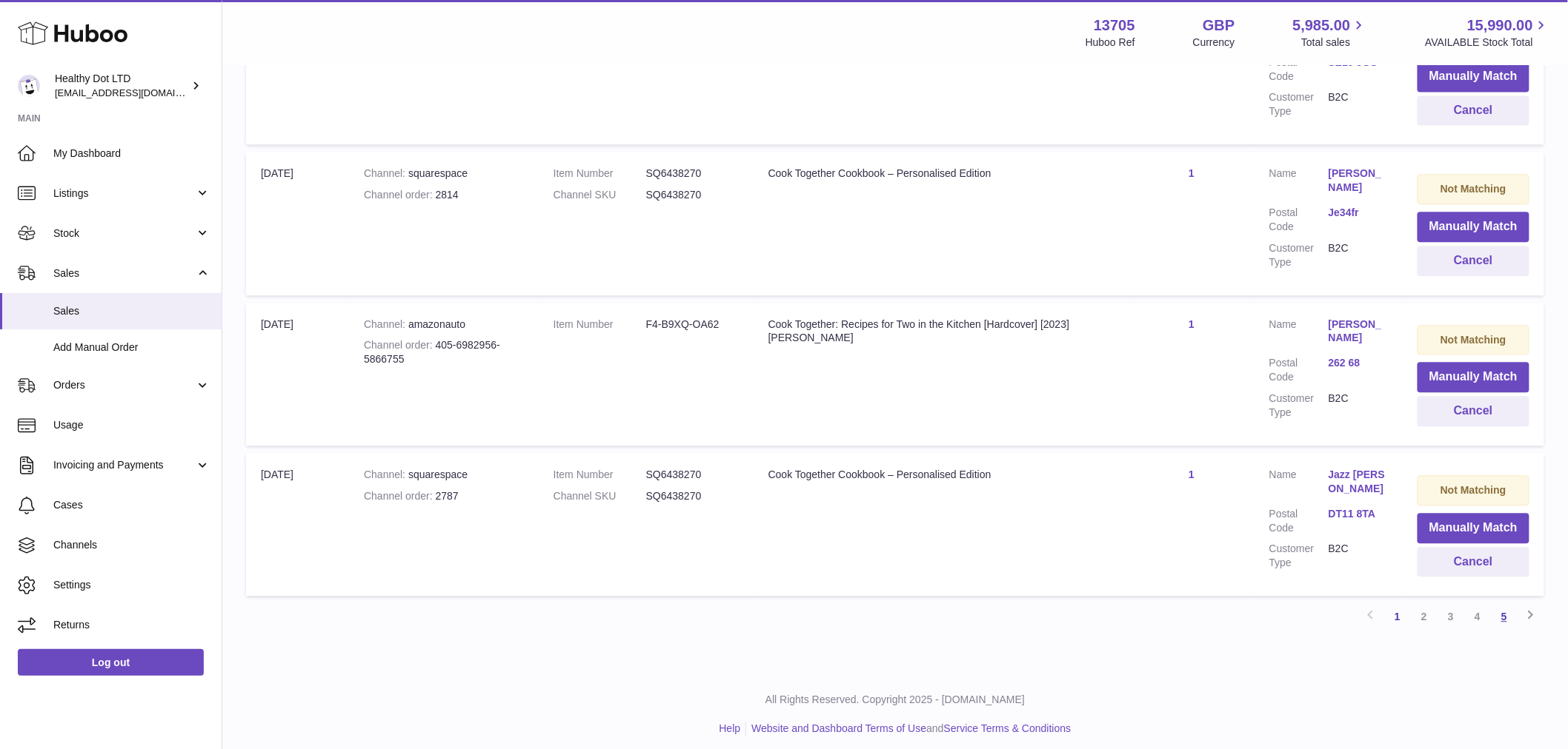
click at [1506, 609] on link "5" at bounding box center [1504, 617] width 27 height 27
